Goal: Transaction & Acquisition: Purchase product/service

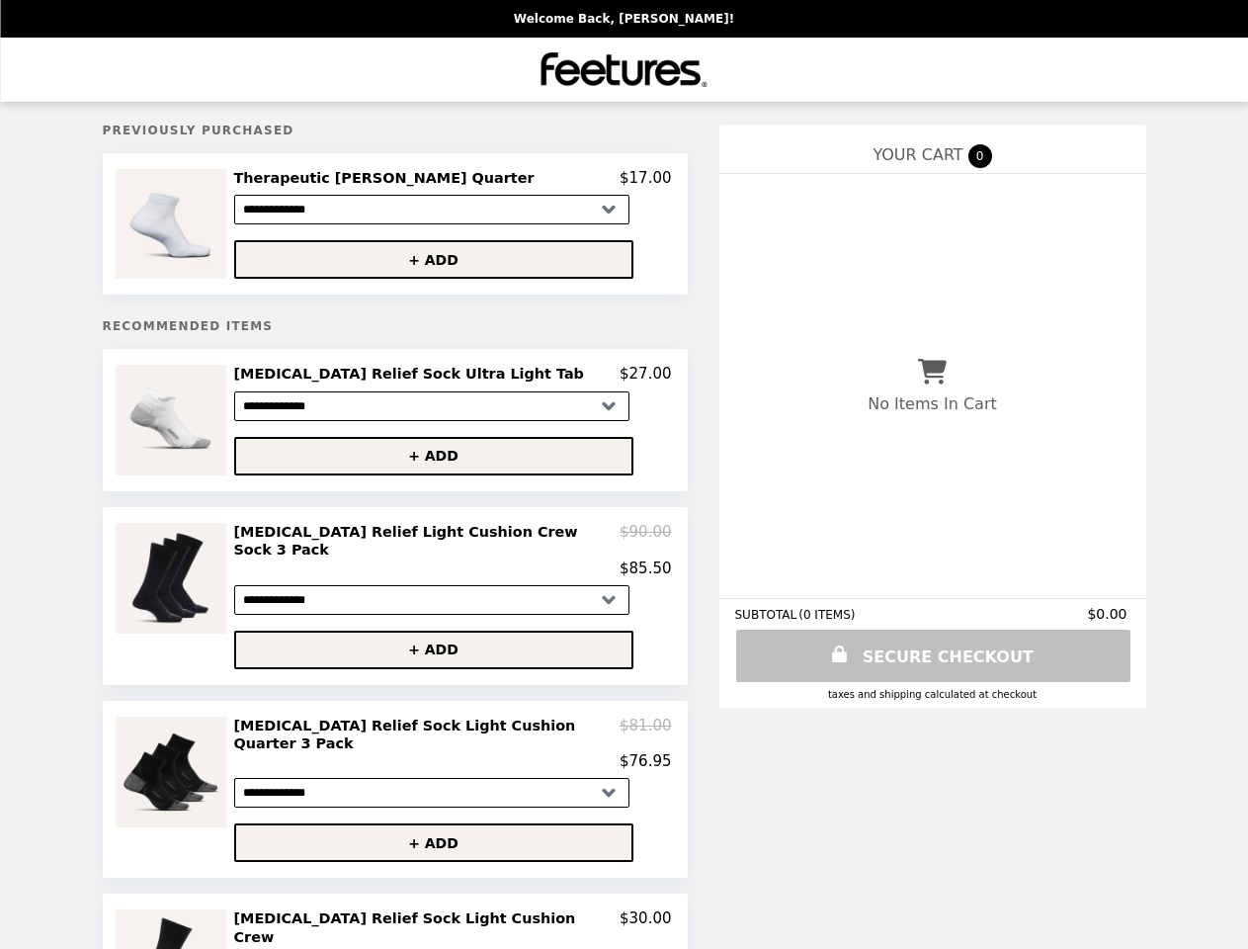
select select "**********"
click at [187, 226] on img at bounding box center [173, 224] width 115 height 110
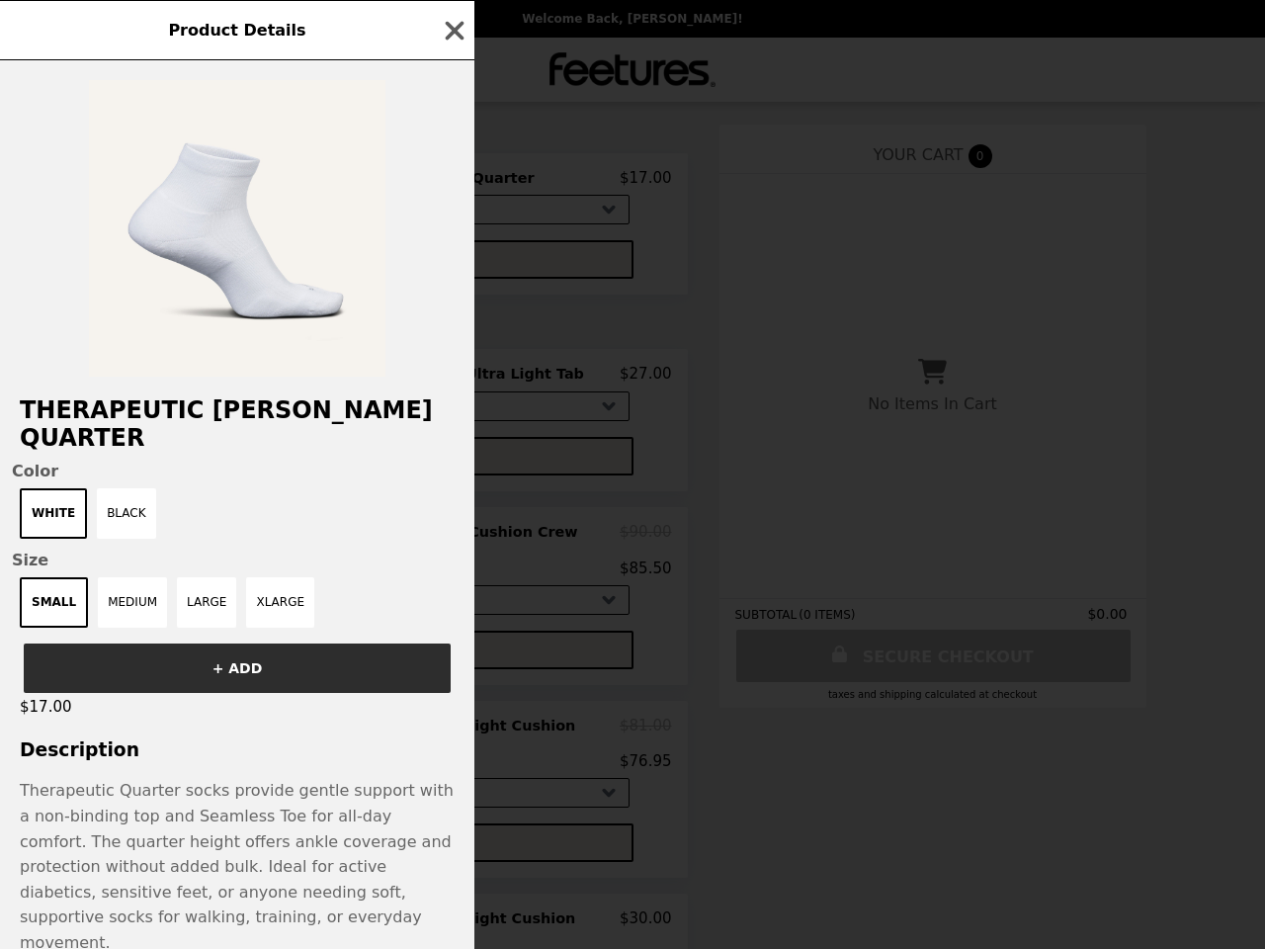
click at [453, 181] on div "Product Details Therapeutic Max Cushion Quarter Color White Black Size SMALL ME…" at bounding box center [632, 474] width 1265 height 949
click at [447, 263] on div at bounding box center [237, 218] width 474 height 316
click at [187, 426] on div "Product Details Therapeutic Max Cushion Quarter Color White Black Size SMALL ME…" at bounding box center [632, 474] width 1265 height 949
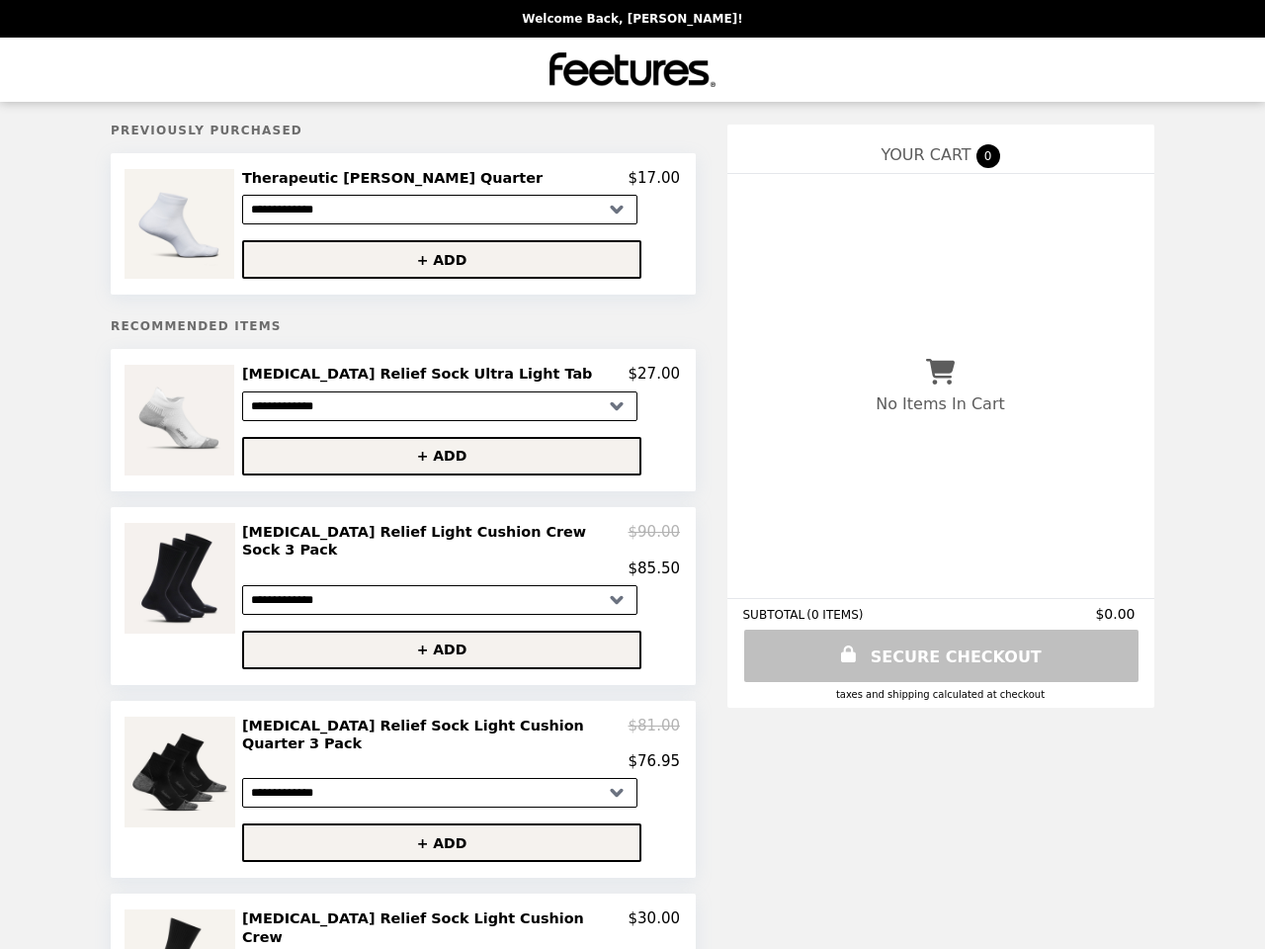
click at [447, 463] on button "+ ADD" at bounding box center [441, 456] width 399 height 39
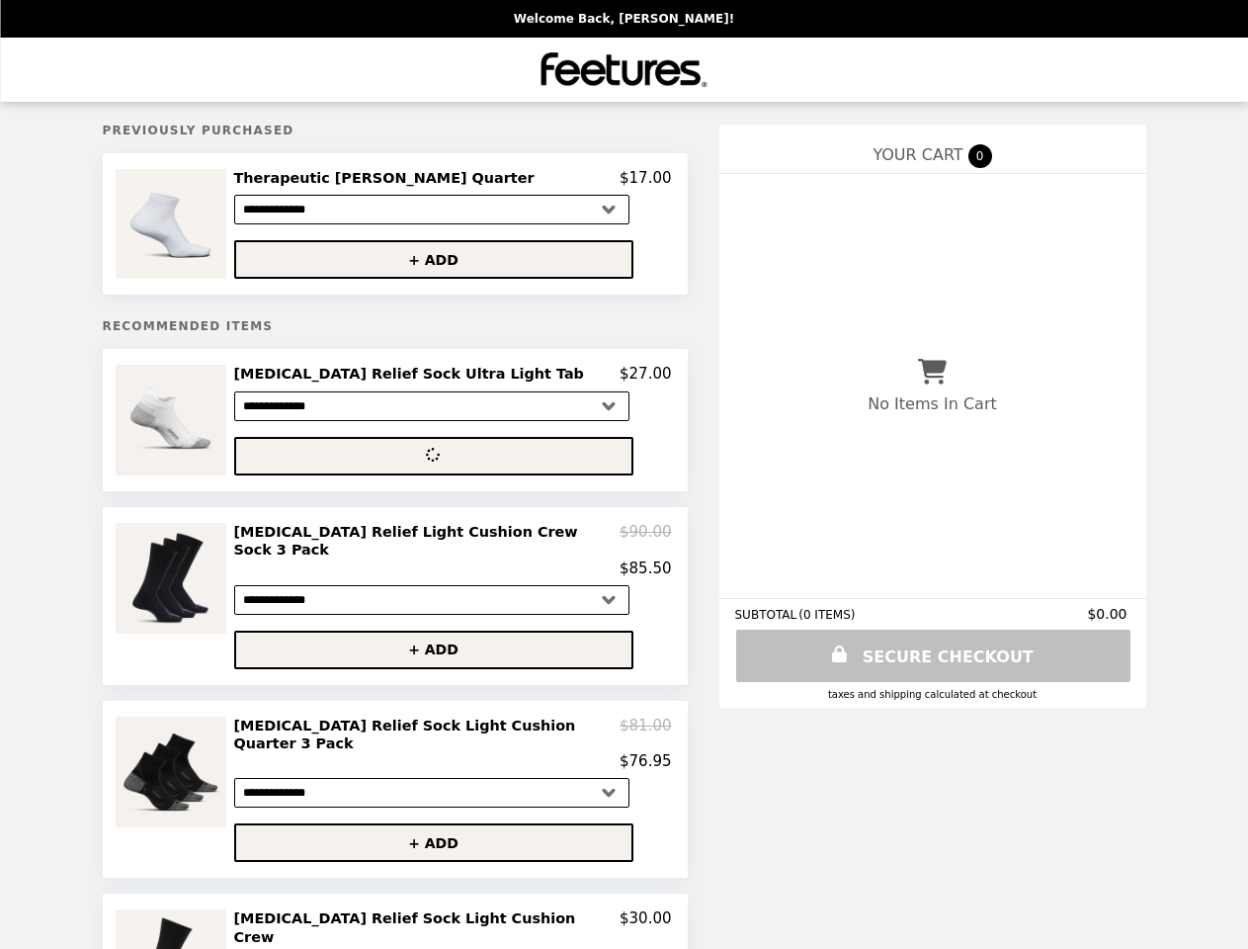
click at [187, 595] on img at bounding box center [174, 578] width 116 height 111
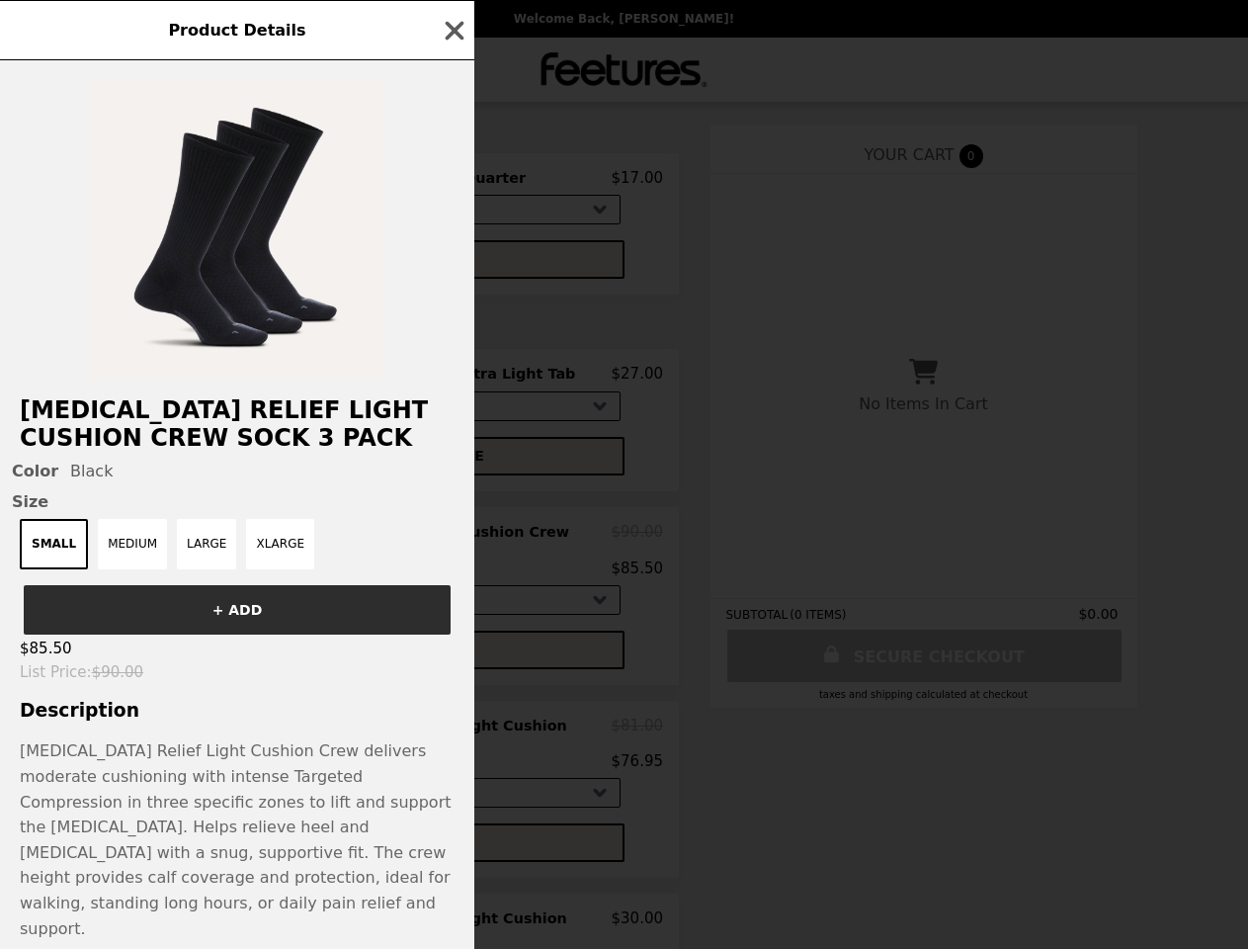
click at [453, 550] on div "Product Details [MEDICAL_DATA] Relief Light Cushion Crew Sock 3 Pack Color Blac…" at bounding box center [624, 474] width 1248 height 949
click at [447, 635] on button "+ ADD" at bounding box center [237, 609] width 427 height 49
